Goal: Book appointment/travel/reservation

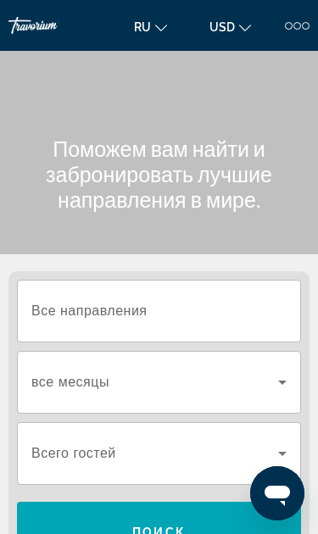
click at [196, 318] on input "Destination Все направления" at bounding box center [158, 311] width 255 height 20
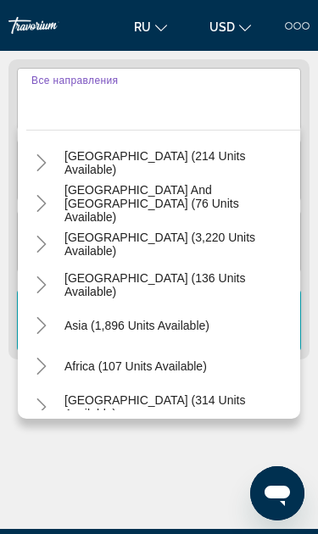
scroll to position [261, 0]
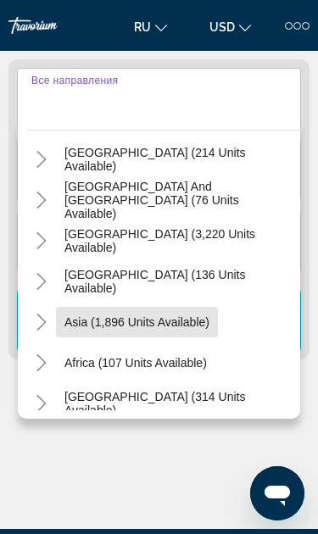
click at [168, 329] on span "Search widget" at bounding box center [137, 321] width 162 height 41
type input "**********"
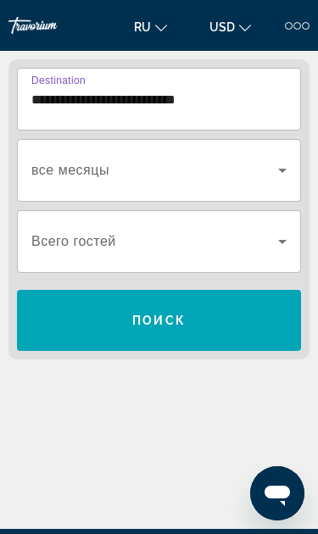
click at [274, 178] on icon "Search widget" at bounding box center [282, 170] width 20 height 20
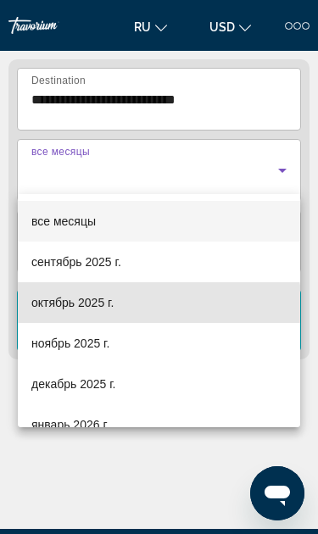
click at [113, 311] on span "октябрь 2025 г." at bounding box center [72, 302] width 82 height 20
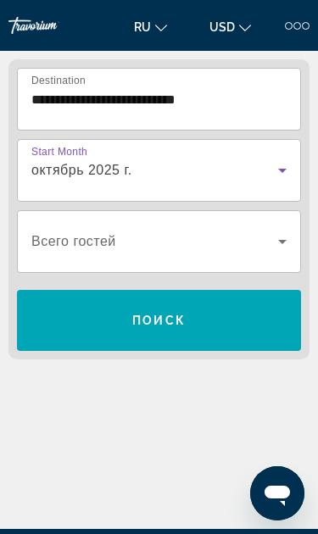
click at [233, 330] on span "Search widget" at bounding box center [159, 320] width 284 height 41
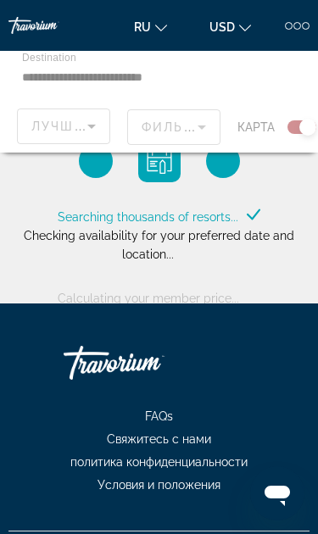
click at [167, 72] on div "Main content" at bounding box center [159, 102] width 318 height 102
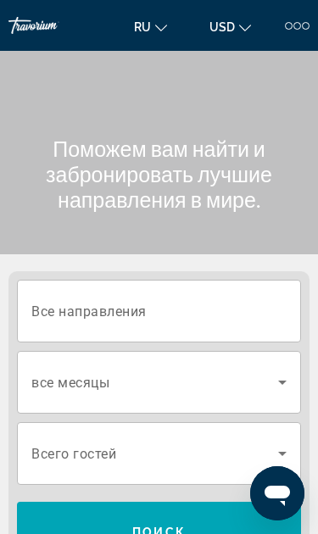
click at [180, 312] on input "Destination Все направления" at bounding box center [158, 311] width 255 height 20
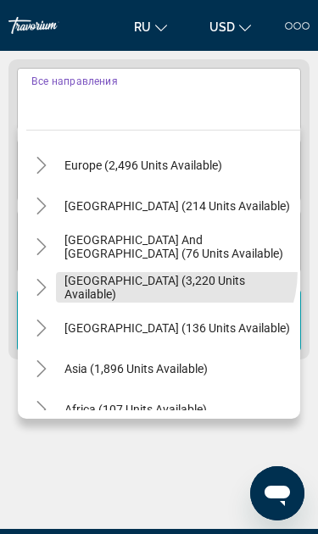
scroll to position [239, 0]
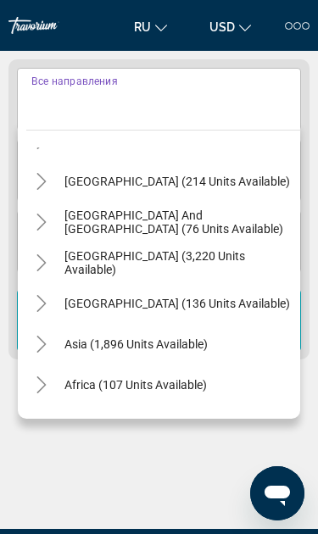
click at [49, 343] on icon "Toggle Asia (1,896 units available)" at bounding box center [41, 343] width 17 height 17
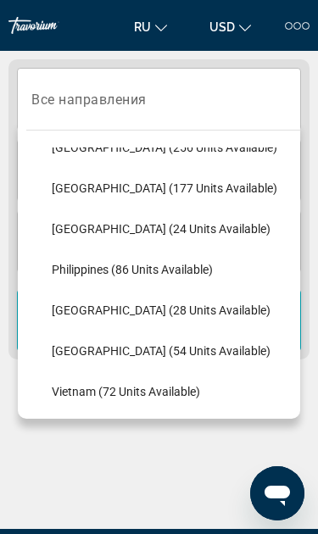
scroll to position [642, 0]
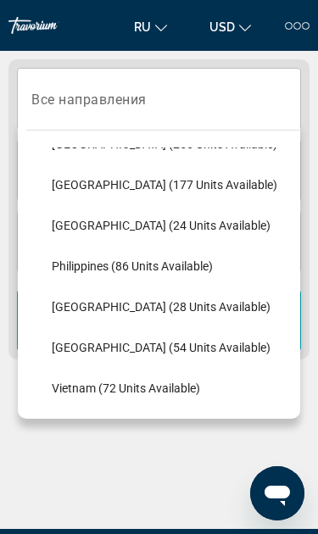
click at [175, 352] on span "[GEOGRAPHIC_DATA] (54 units available)" at bounding box center [161, 347] width 218 height 14
type input "**********"
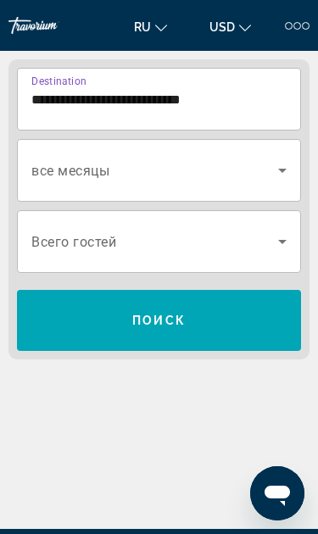
click at [224, 166] on span "Search widget" at bounding box center [154, 170] width 246 height 20
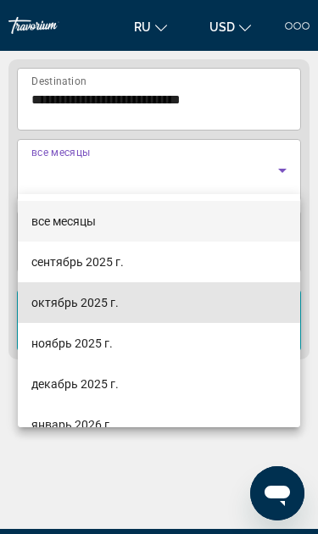
click at [113, 307] on span "октябрь 2025 г." at bounding box center [74, 302] width 87 height 20
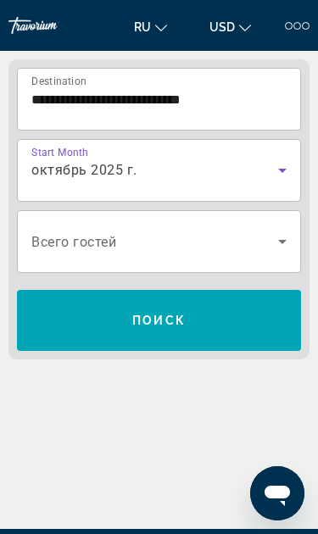
click at [220, 321] on span "Search widget" at bounding box center [159, 320] width 284 height 41
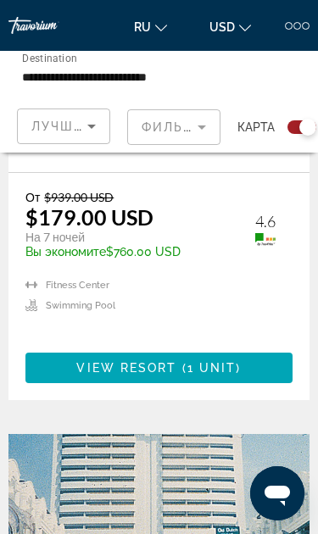
scroll to position [816, 0]
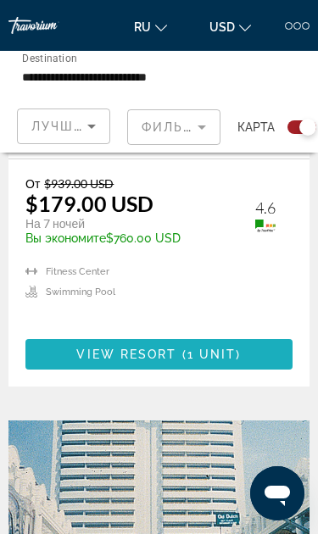
click at [254, 334] on span "Main content" at bounding box center [158, 354] width 267 height 41
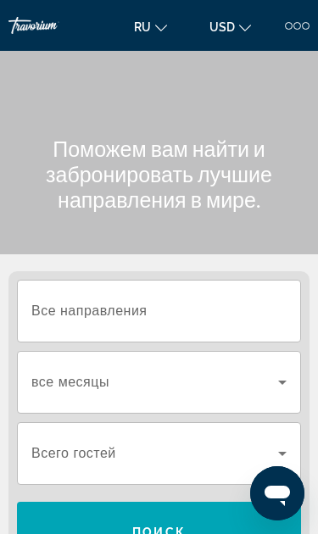
click at [169, 315] on input "Destination Все направления" at bounding box center [158, 311] width 255 height 20
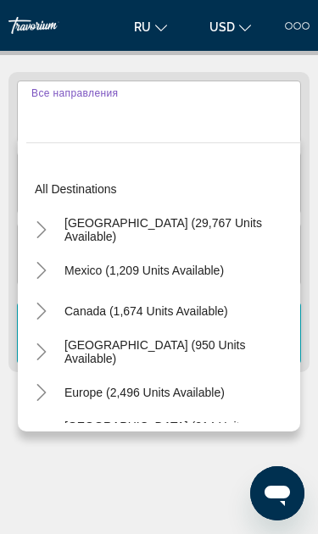
scroll to position [212, 0]
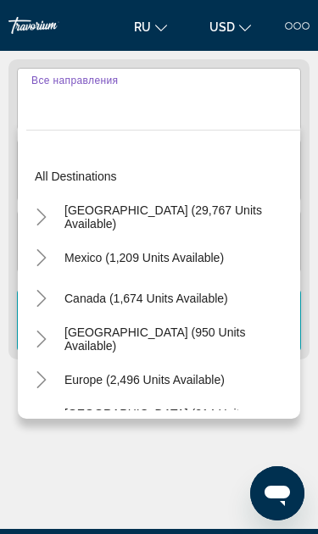
click at [50, 388] on mat-icon "Toggle Europe (2,496 units available)" at bounding box center [41, 380] width 30 height 30
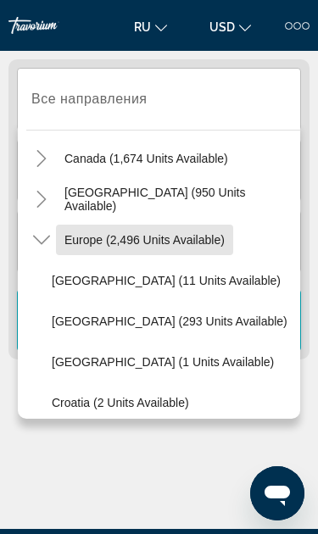
scroll to position [141, 0]
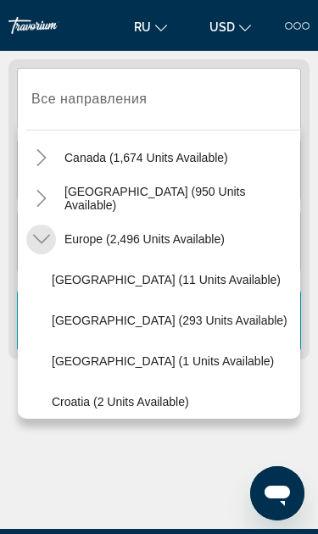
click at [44, 246] on icon "Toggle Europe (2,496 units available)" at bounding box center [41, 238] width 17 height 17
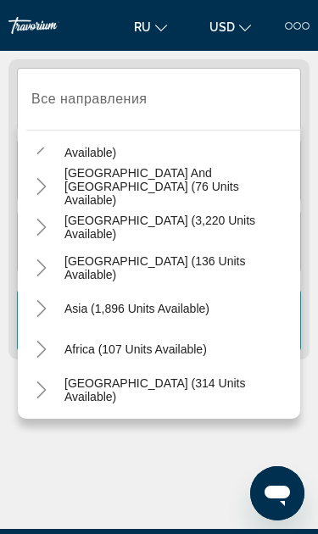
scroll to position [274, 0]
click at [52, 315] on mat-icon "Toggle Asia (1,896 units available)" at bounding box center [41, 309] width 30 height 30
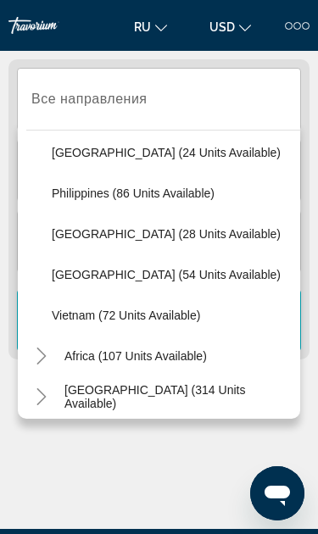
scroll to position [716, 0]
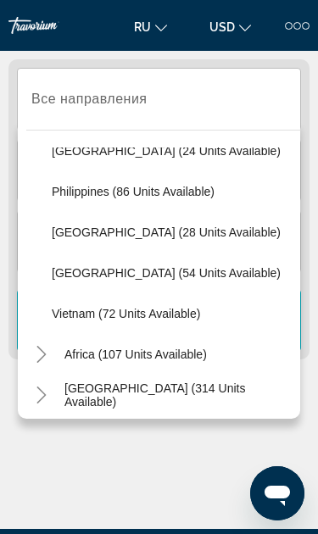
click at [174, 284] on span "Search widget" at bounding box center [171, 272] width 257 height 41
type input "**********"
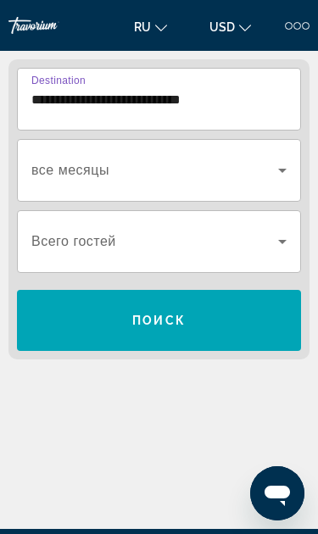
click at [277, 174] on icon "Search widget" at bounding box center [282, 170] width 20 height 20
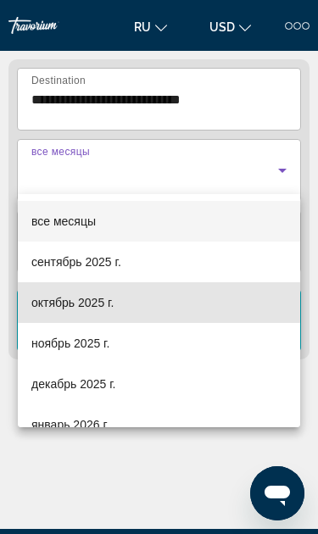
click at [113, 312] on mat-option "октябрь 2025 г." at bounding box center [159, 302] width 282 height 41
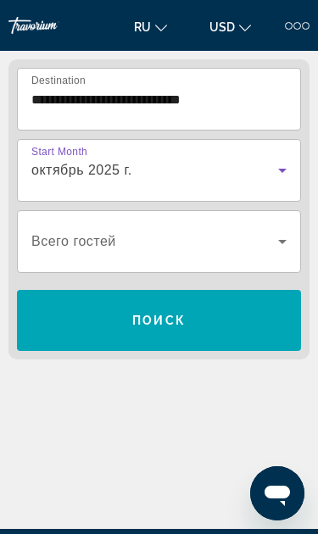
click at [213, 331] on span "Search widget" at bounding box center [159, 320] width 284 height 41
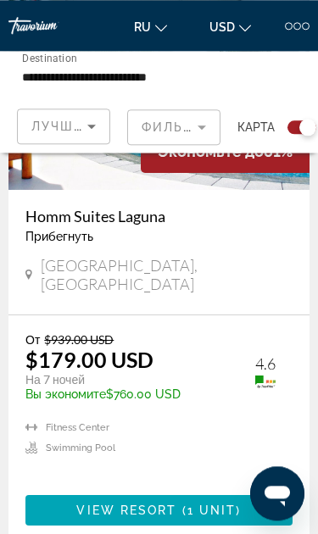
scroll to position [668, 0]
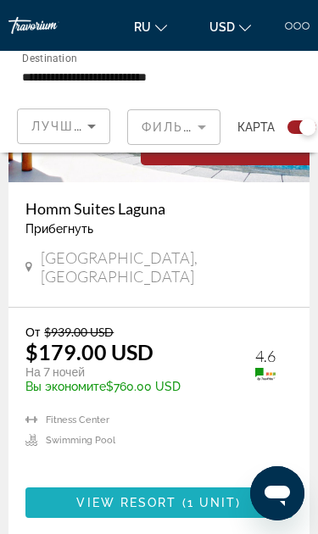
click at [238, 495] on span "( 1 unit )" at bounding box center [209, 502] width 64 height 14
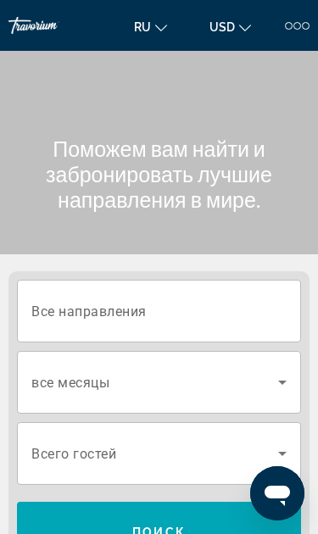
click at [210, 312] on input "Destination Все направления" at bounding box center [158, 311] width 255 height 20
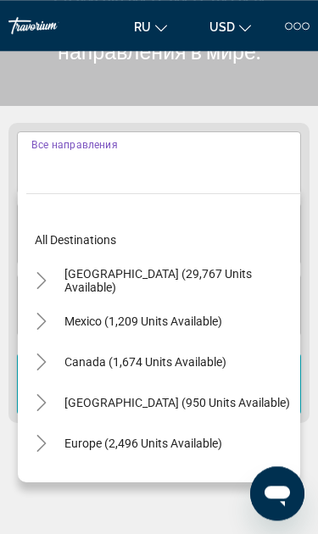
scroll to position [212, 0]
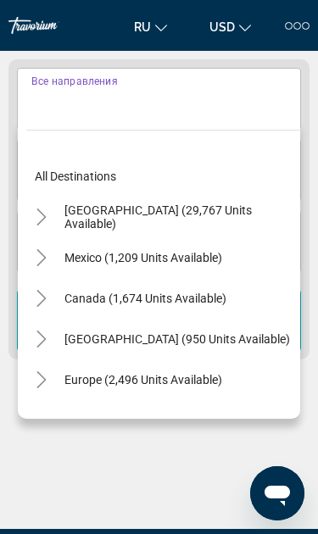
click at [45, 386] on icon "Toggle Europe (2,496 units available)" at bounding box center [41, 379] width 17 height 17
click at [39, 386] on icon "Toggle Europe (2,496 units available)" at bounding box center [41, 379] width 17 height 17
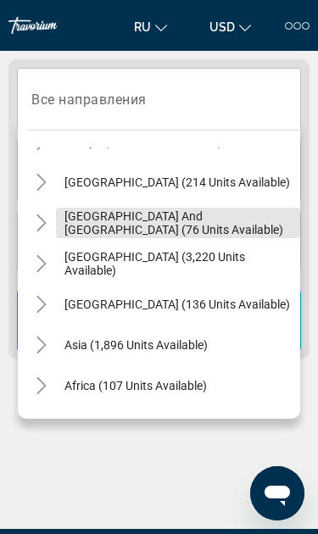
scroll to position [239, 0]
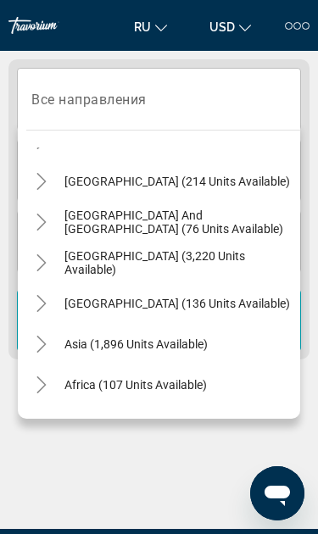
click at [49, 344] on icon "Toggle Asia (1,896 units available)" at bounding box center [41, 343] width 17 height 17
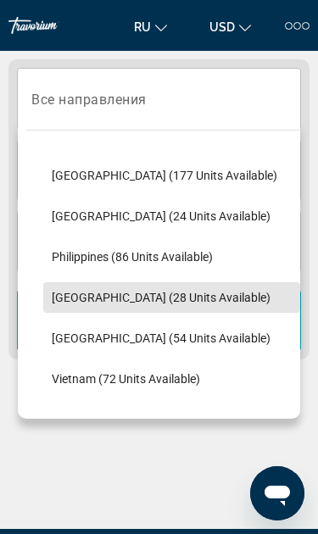
scroll to position [654, 0]
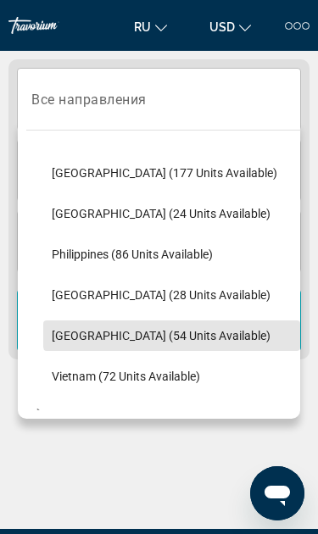
click at [185, 333] on span "[GEOGRAPHIC_DATA] (54 units available)" at bounding box center [161, 336] width 218 height 14
type input "**********"
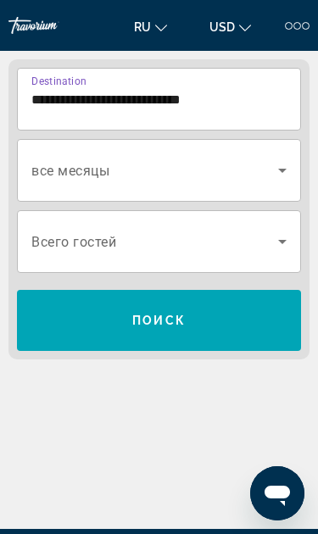
click at [278, 173] on icon "Search widget" at bounding box center [282, 170] width 20 height 20
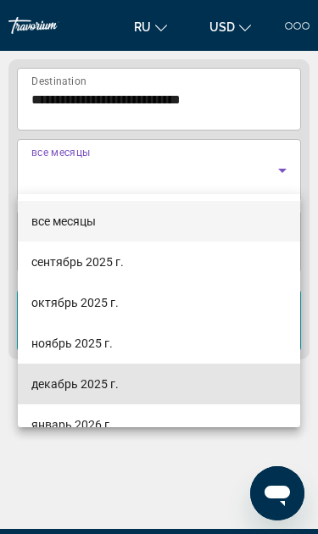
click at [116, 393] on span "декабрь 2025 г." at bounding box center [74, 383] width 87 height 20
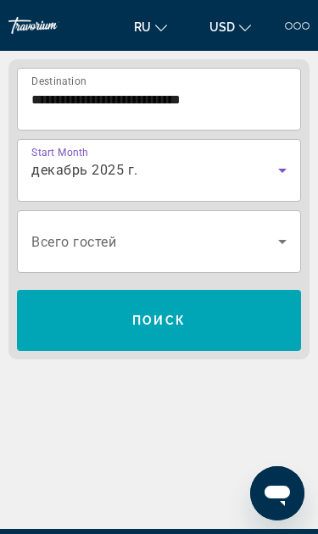
click at [232, 328] on span "Search widget" at bounding box center [159, 320] width 284 height 41
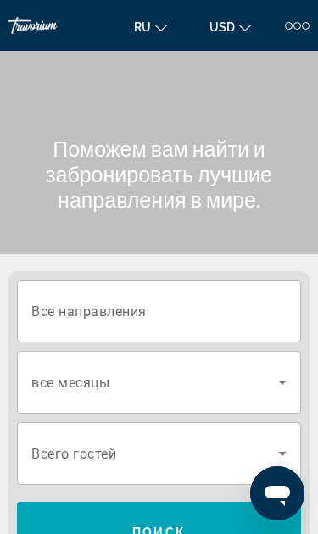
click at [231, 301] on input "Destination Все направления" at bounding box center [158, 311] width 255 height 20
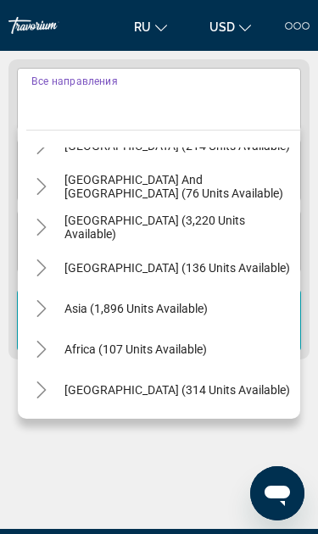
scroll to position [274, 0]
click at [53, 316] on mat-icon "Toggle Asia (1,896 units available)" at bounding box center [41, 309] width 30 height 30
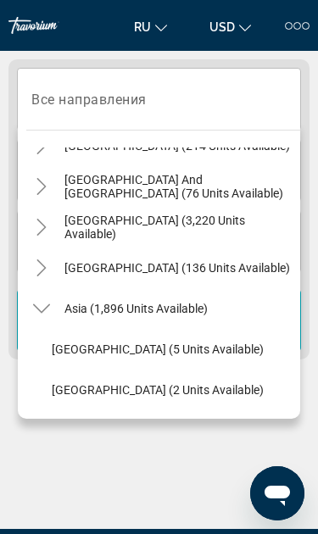
click at [149, 495] on div "Main content" at bounding box center [158, 464] width 301 height 127
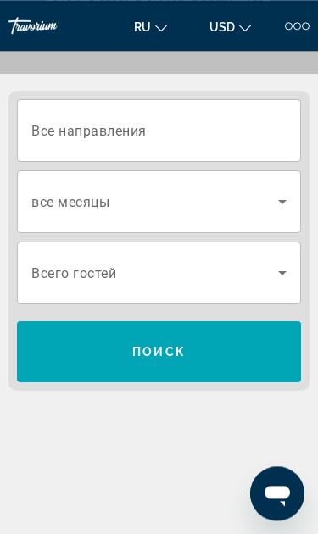
scroll to position [104, 0]
